Goal: Check status: Check status

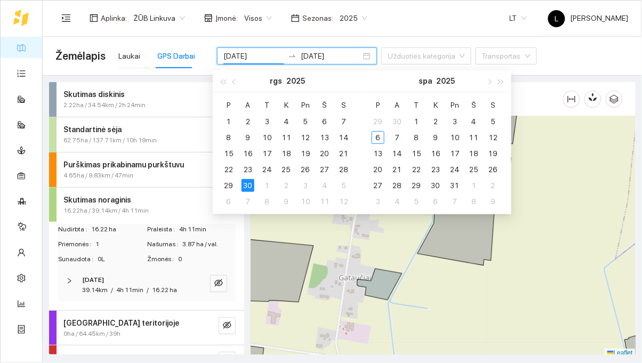
scroll to position [3, 0]
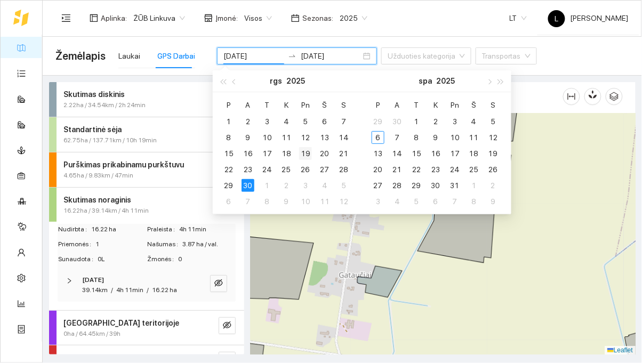
click at [303, 148] on div "19" at bounding box center [305, 153] width 13 height 13
type input "[DATE]"
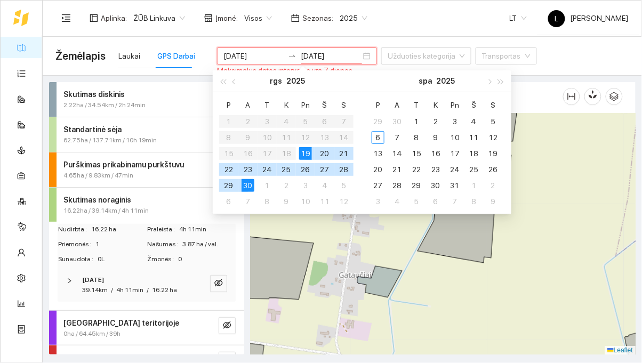
click at [303, 148] on div "19" at bounding box center [305, 153] width 13 height 13
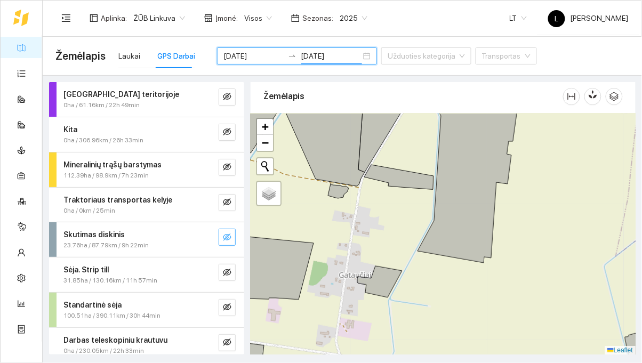
click at [220, 242] on button "button" at bounding box center [227, 237] width 17 height 17
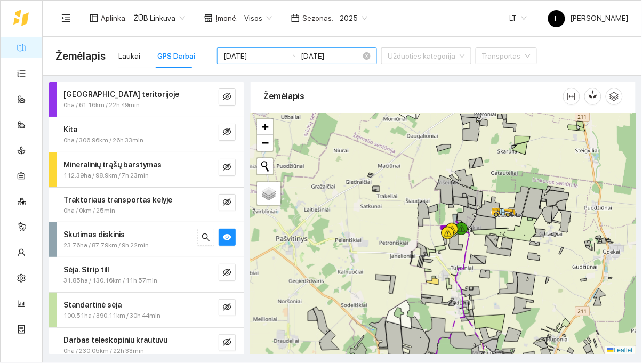
click at [332, 57] on input "[DATE]" at bounding box center [331, 56] width 60 height 12
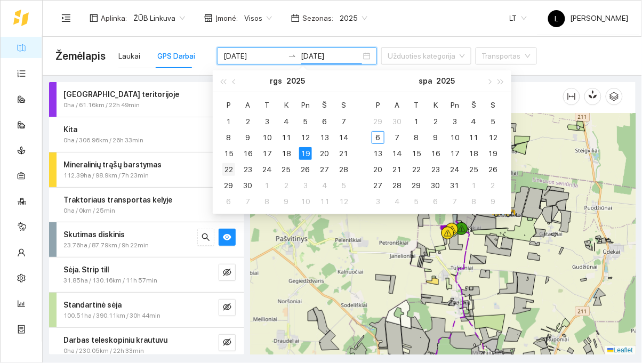
click at [222, 164] on div "22" at bounding box center [228, 169] width 13 height 13
type input "[DATE]"
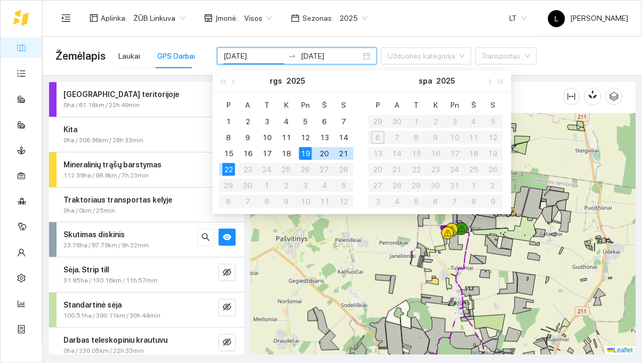
click at [424, 13] on div "Aplinka : ŽŪB Linkuva Įmonė : Visos Sezonas : 2025 LT [PERSON_NAME]" at bounding box center [341, 18] width 573 height 35
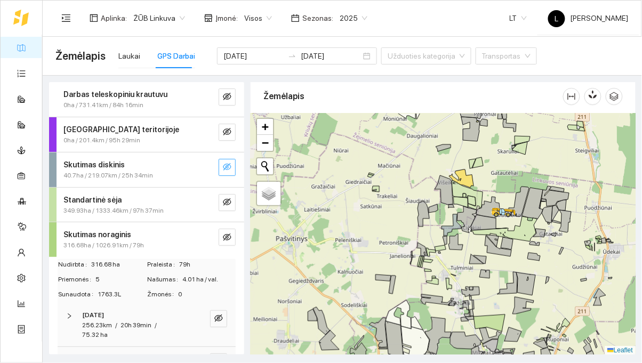
click at [231, 168] on button "button" at bounding box center [227, 167] width 17 height 17
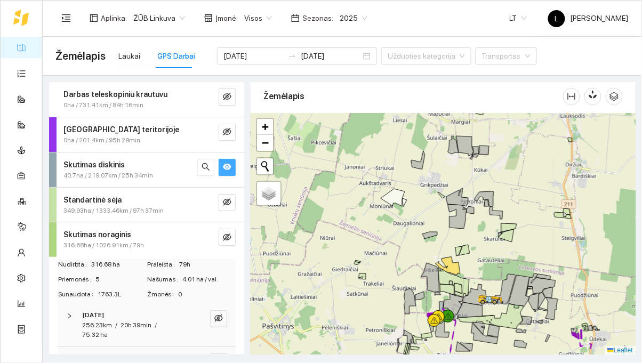
click at [221, 165] on button "button" at bounding box center [227, 167] width 17 height 17
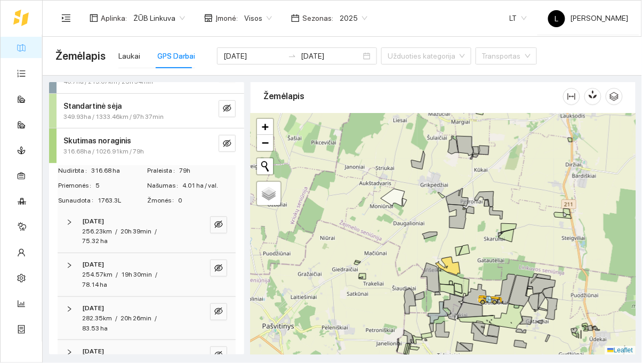
scroll to position [93, 0]
click at [226, 139] on button "button" at bounding box center [227, 144] width 17 height 17
